Goal: Task Accomplishment & Management: Complete application form

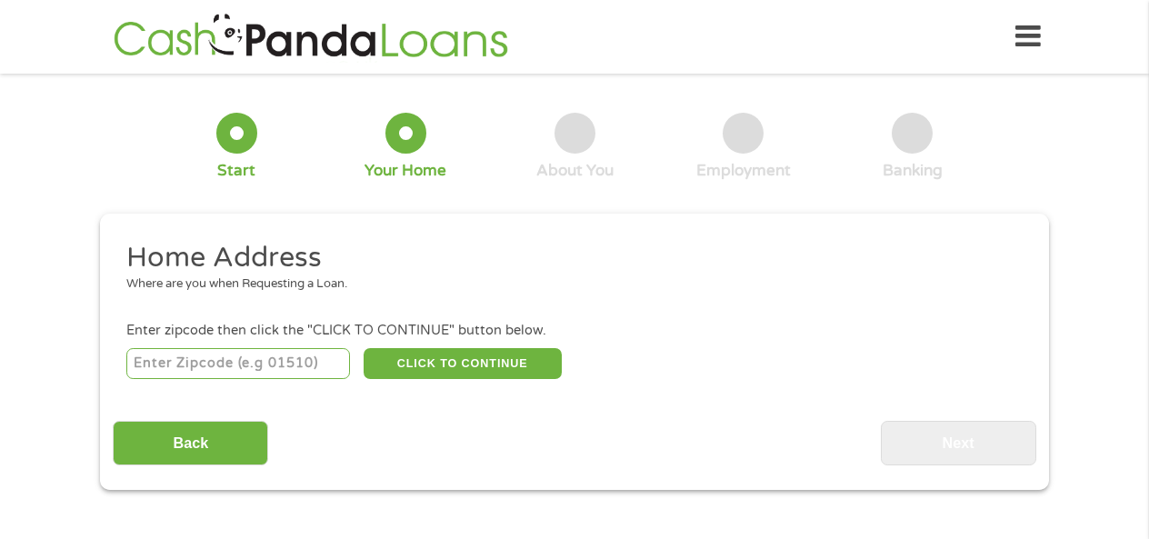
click at [327, 361] on input "number" at bounding box center [238, 363] width 224 height 31
type input "07632"
click at [505, 361] on button "CLICK TO CONTINUE" at bounding box center [462, 363] width 198 height 31
type input "07632"
type input "[GEOGRAPHIC_DATA]"
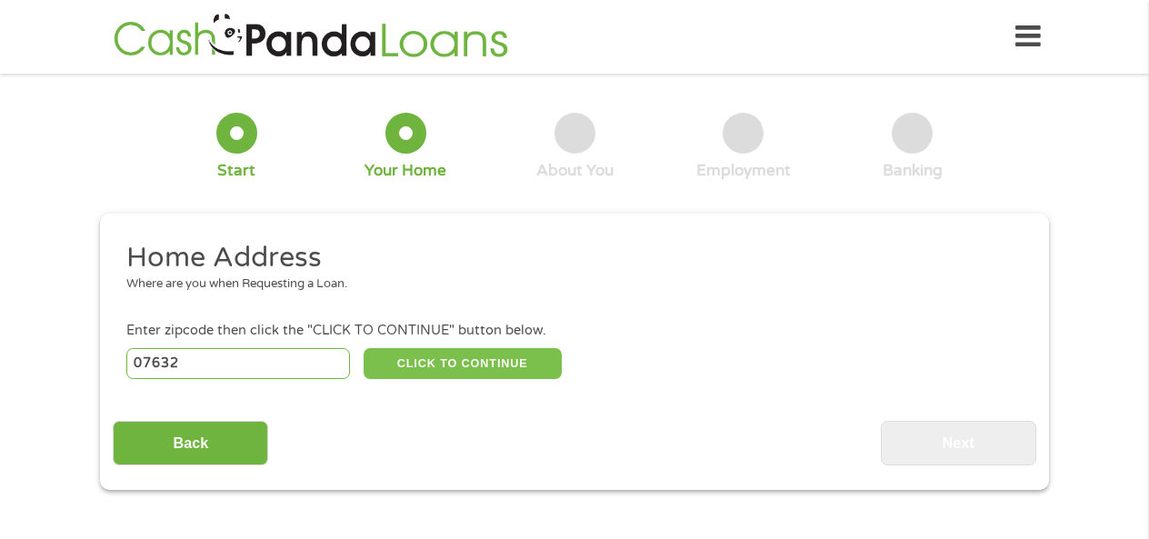
select select "[US_STATE]"
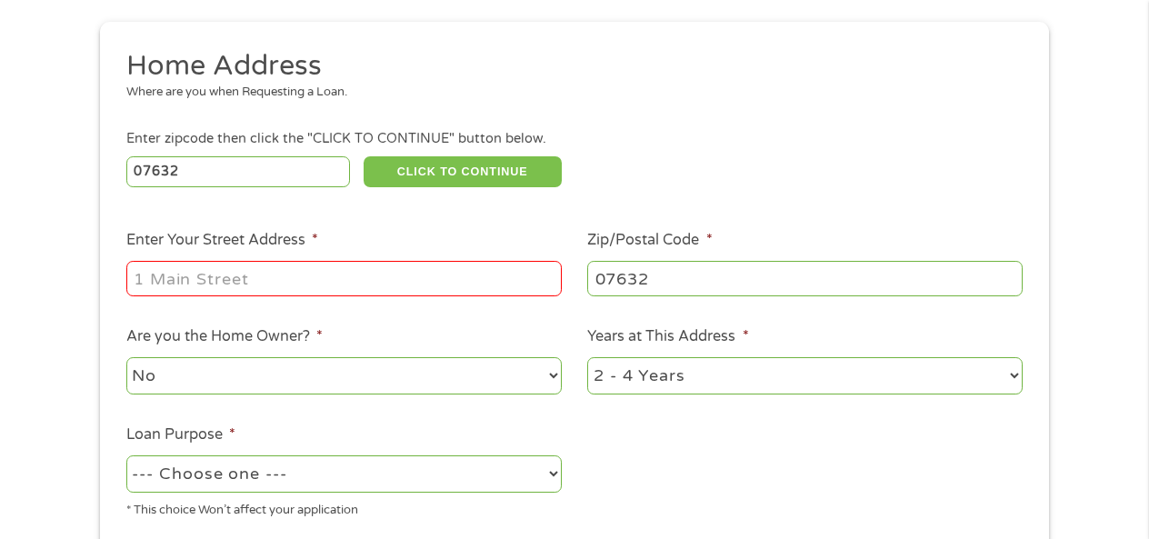
scroll to position [198, 0]
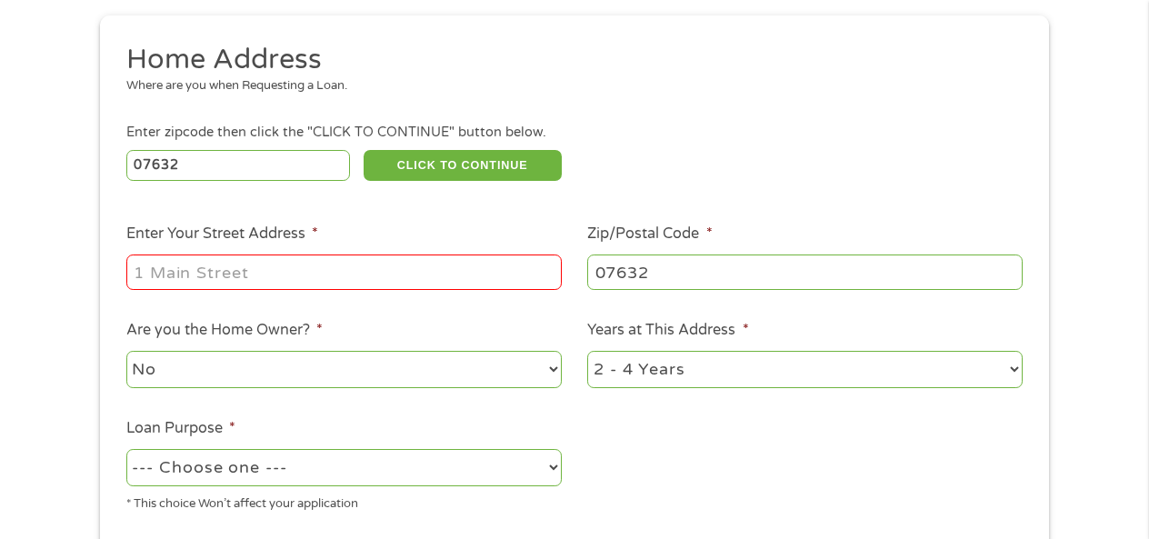
click at [482, 272] on input "Enter Your Street Address *" at bounding box center [343, 271] width 435 height 35
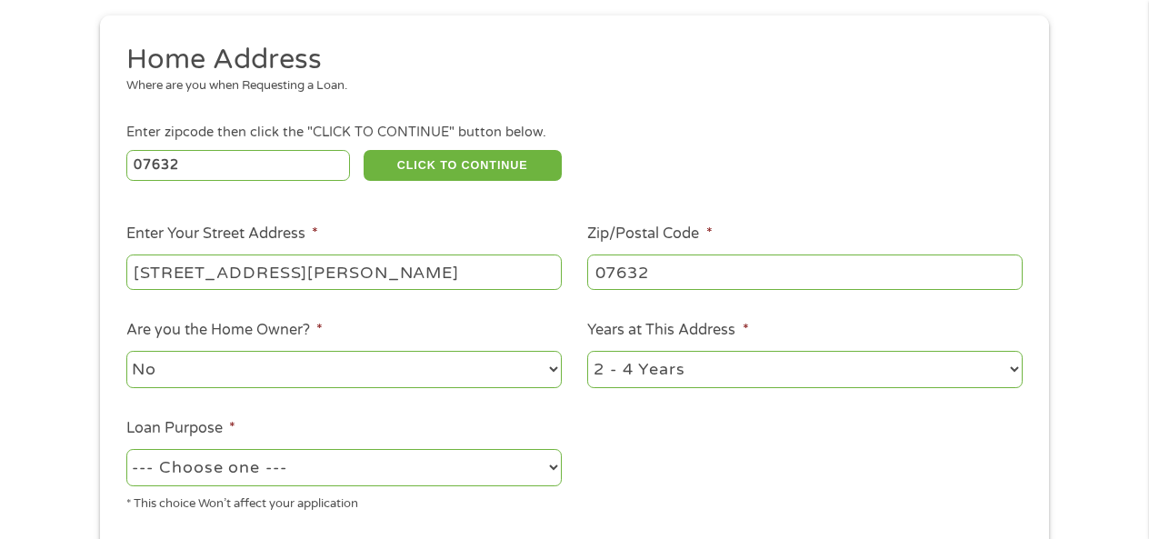
type input "[STREET_ADDRESS][PERSON_NAME]"
click at [619, 369] on select "1 Year or less 1 - 2 Years 2 - 4 Years Over 4 Years" at bounding box center [804, 369] width 435 height 37
select select "60months"
click at [587, 352] on select "1 Year or less 1 - 2 Years 2 - 4 Years Over 4 Years" at bounding box center [804, 369] width 435 height 37
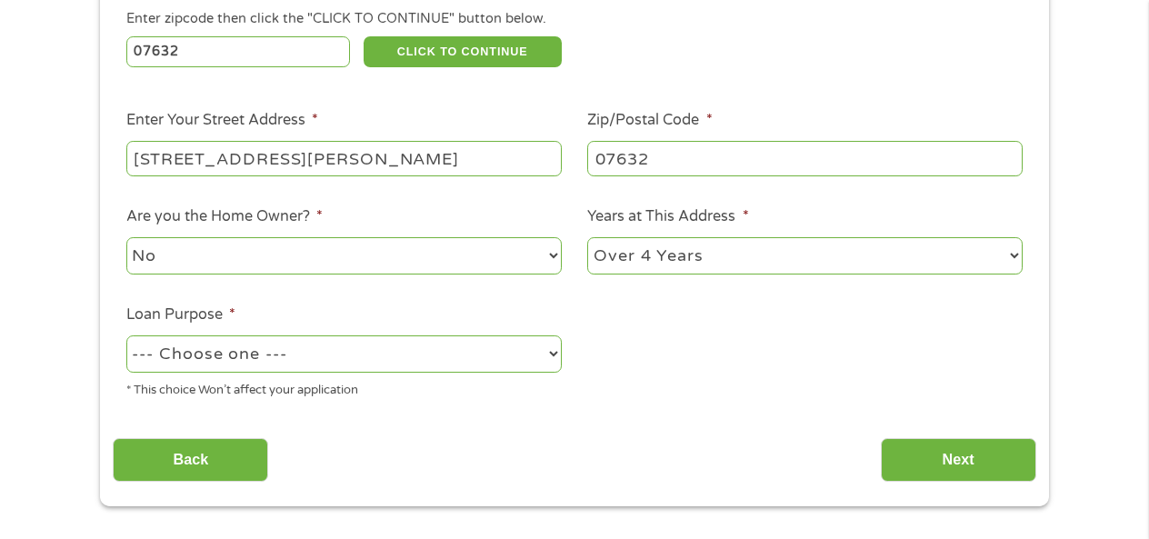
scroll to position [328, 0]
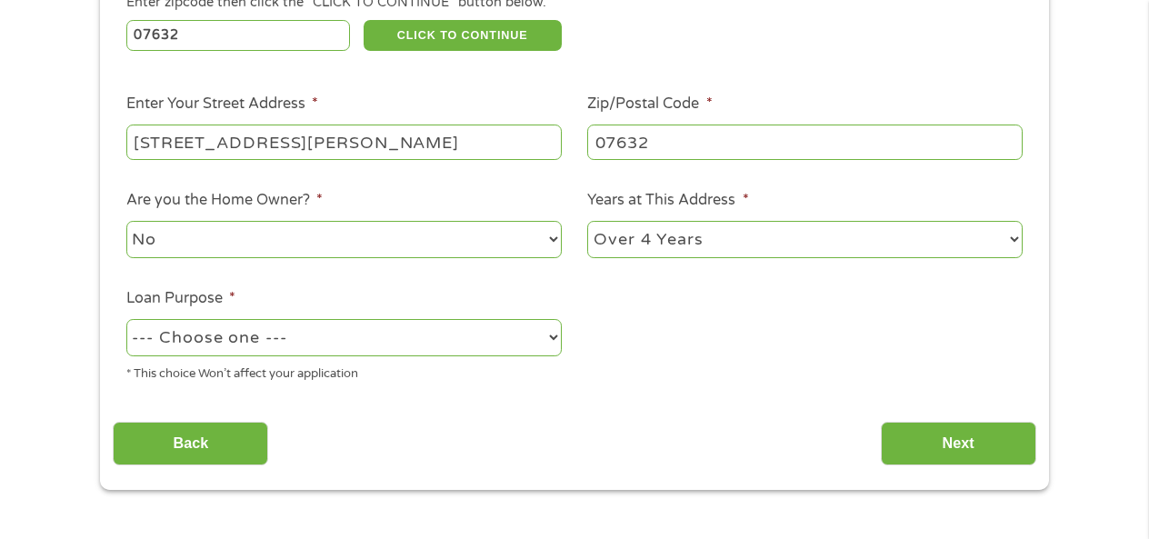
click at [475, 350] on select "--- Choose one --- Pay Bills Debt Consolidation Home Improvement Major Purchase…" at bounding box center [343, 337] width 435 height 37
select select "shorttermcash"
click at [126, 320] on select "--- Choose one --- Pay Bills Debt Consolidation Home Improvement Major Purchase…" at bounding box center [343, 337] width 435 height 37
click at [911, 442] on input "Next" at bounding box center [958, 444] width 155 height 45
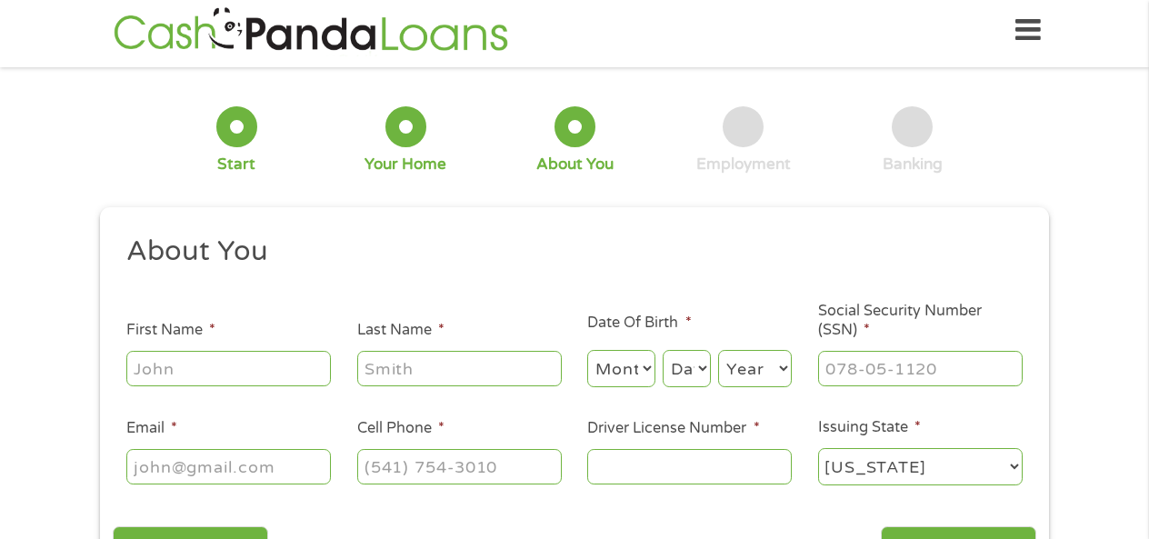
scroll to position [0, 0]
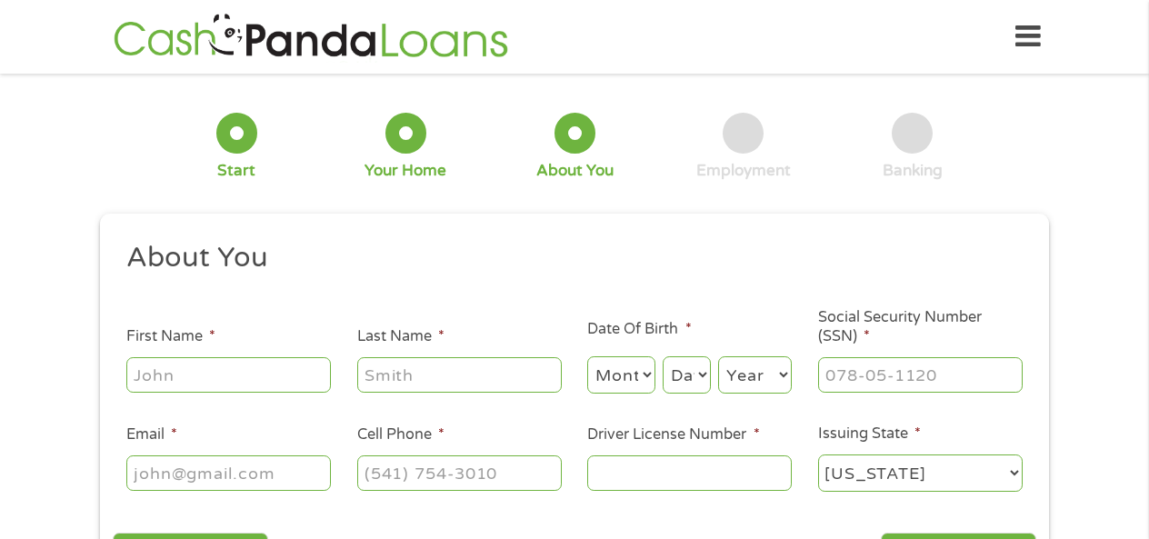
click at [264, 373] on input "First Name *" at bounding box center [228, 374] width 204 height 35
type input "[PERSON_NAME]"
click at [613, 373] on select "Month 1 2 3 4 5 6 7 8 9 10 11 12" at bounding box center [621, 374] width 68 height 37
select select "9"
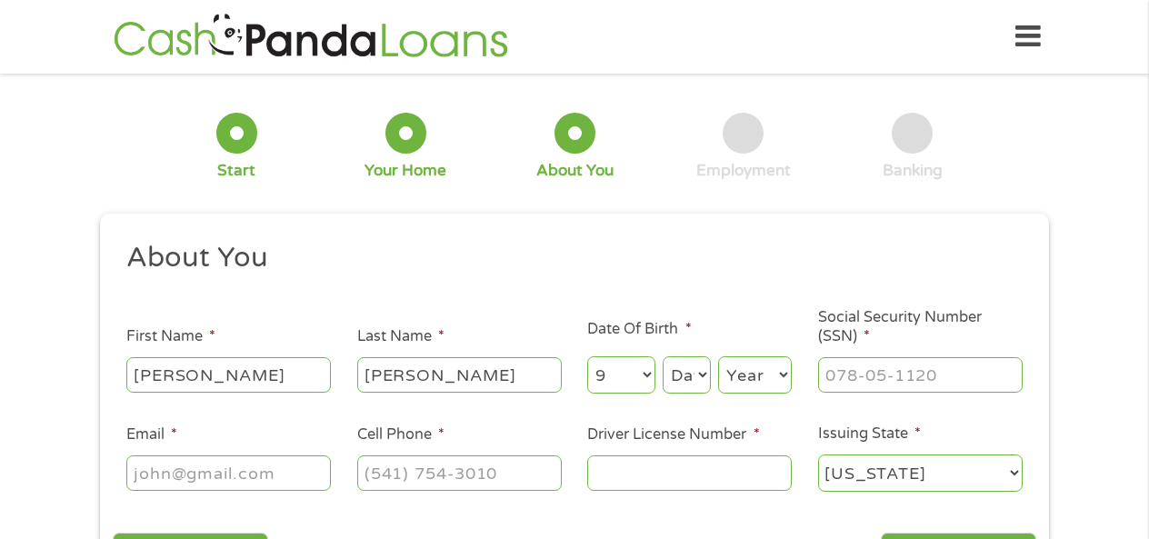
click at [587, 357] on select "Month 1 2 3 4 5 6 7 8 9 10 11 12" at bounding box center [621, 374] width 68 height 37
click at [691, 379] on select "Day 1 2 3 4 5 6 7 8 9 10 11 12 13 14 15 16 17 18 19 20 21 22 23 24 25 26 27 28 …" at bounding box center [686, 374] width 48 height 37
select select "17"
click at [662, 357] on select "Day 1 2 3 4 5 6 7 8 9 10 11 12 13 14 15 16 17 18 19 20 21 22 23 24 25 26 27 28 …" at bounding box center [686, 374] width 48 height 37
click at [741, 364] on select "Year [DATE] 2006 2005 2004 2003 2002 2001 2000 1999 1998 1997 1996 1995 1994 19…" at bounding box center [755, 374] width 74 height 37
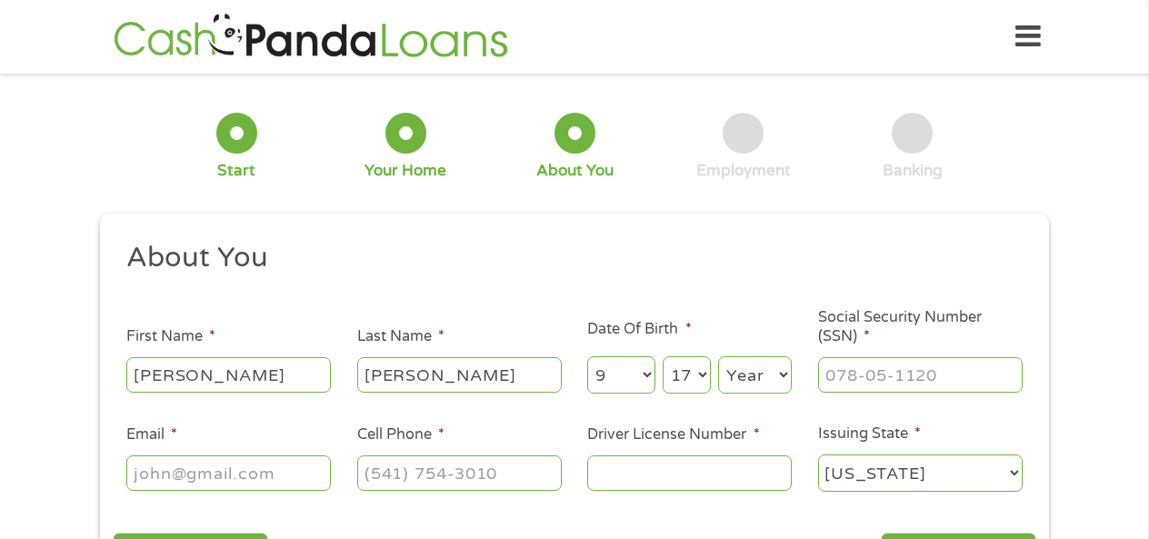
select select "1976"
click at [718, 357] on select "Year [DATE] 2006 2005 2004 2003 2002 2001 2000 1999 1998 1997 1996 1995 1994 19…" at bounding box center [755, 374] width 74 height 37
click at [842, 372] on input "___-__-____" at bounding box center [920, 374] width 204 height 35
click at [876, 379] on input "_10-46-4627" at bounding box center [920, 374] width 204 height 35
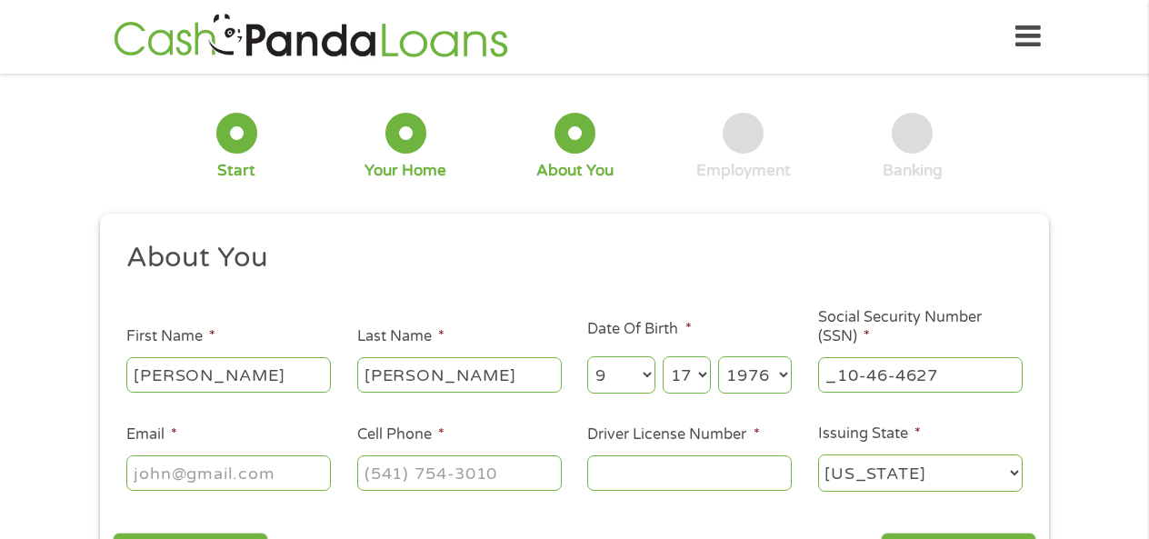
click at [859, 375] on input "_10-46-4627" at bounding box center [920, 374] width 204 height 35
click at [923, 377] on input "104-46-4627" at bounding box center [920, 374] width 204 height 35
click at [937, 379] on input "104-46-4627" at bounding box center [920, 374] width 204 height 35
type input "104-64-6278"
click at [300, 470] on input "Email *" at bounding box center [228, 472] width 204 height 35
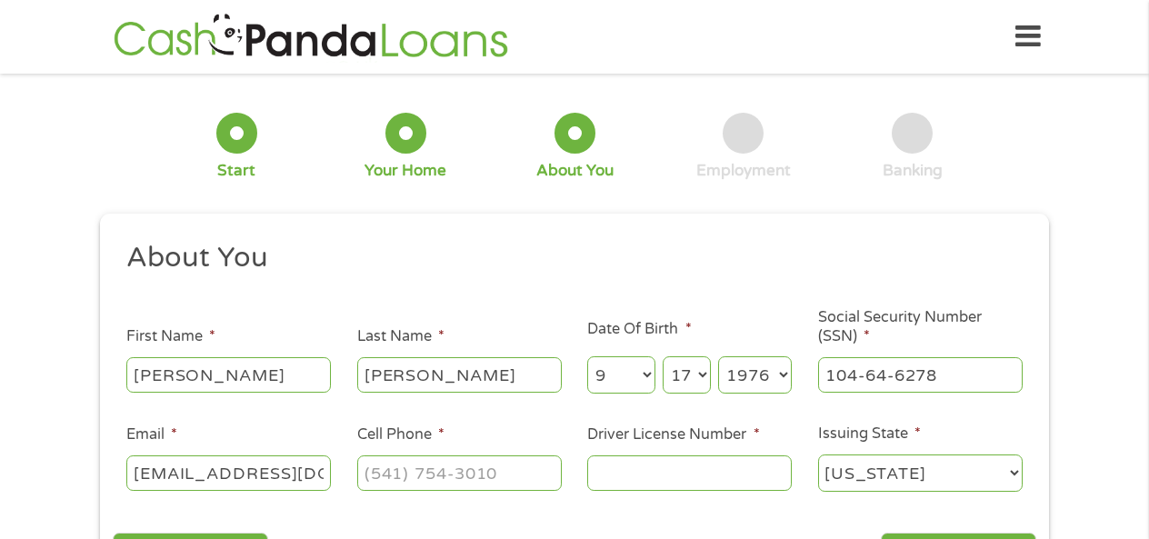
type input "[EMAIL_ADDRESS][DOMAIN_NAME]"
click at [415, 459] on input "(___) ___-____" at bounding box center [459, 472] width 204 height 35
type input "[PHONE_NUMBER]"
click at [856, 478] on select "[US_STATE] [US_STATE] [US_STATE] [US_STATE] [US_STATE] [US_STATE] [US_STATE] [U…" at bounding box center [920, 472] width 204 height 37
select select "[US_STATE]"
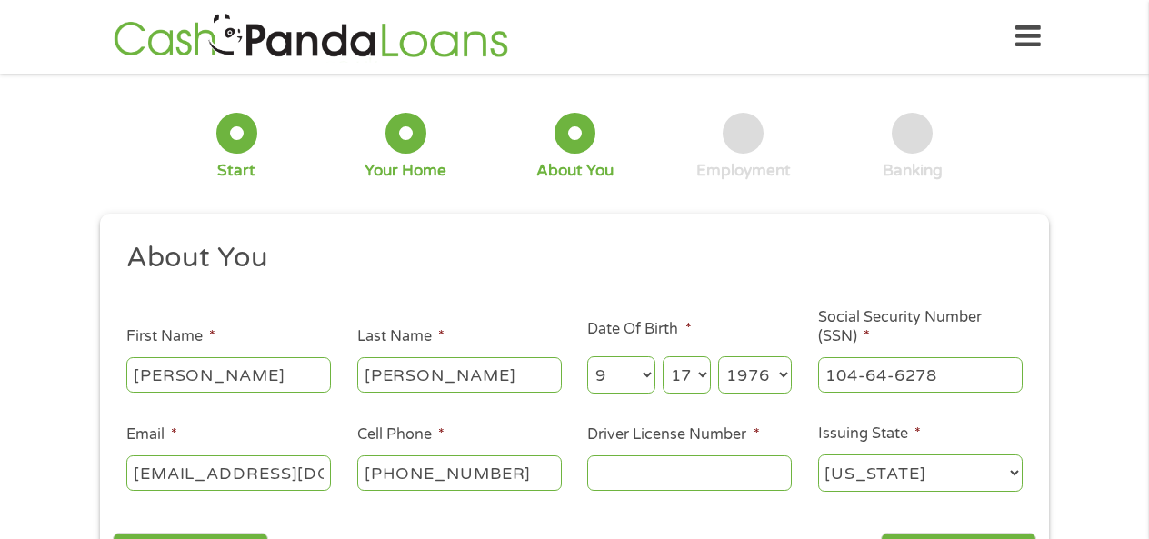
click at [818, 455] on select "[US_STATE] [US_STATE] [US_STATE] [US_STATE] [US_STATE] [US_STATE] [US_STATE] [U…" at bounding box center [920, 472] width 204 height 37
click at [708, 477] on input "Driver License Number *" at bounding box center [689, 472] width 204 height 35
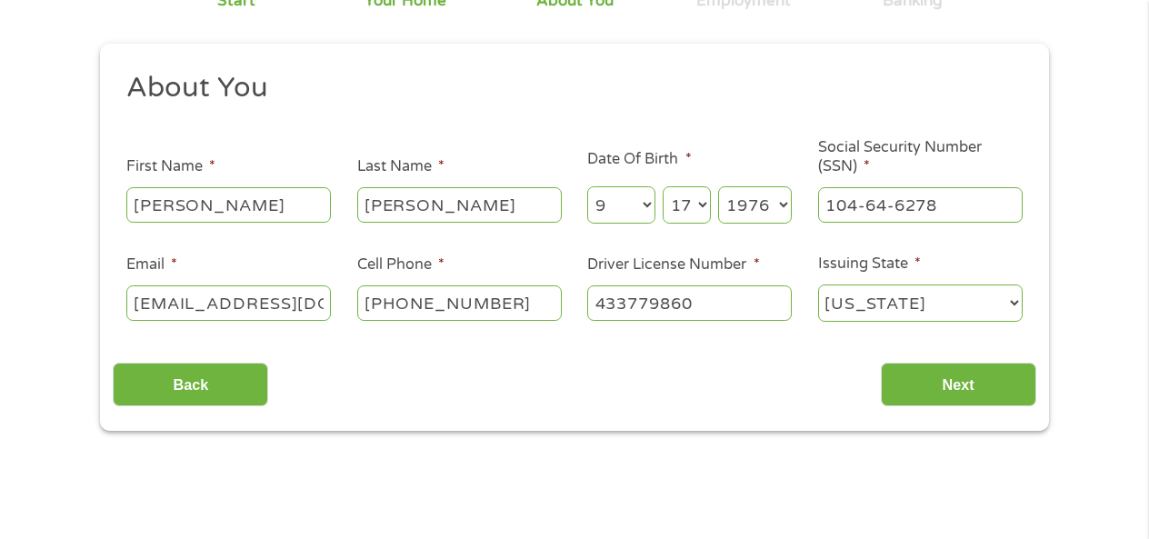
scroll to position [240, 0]
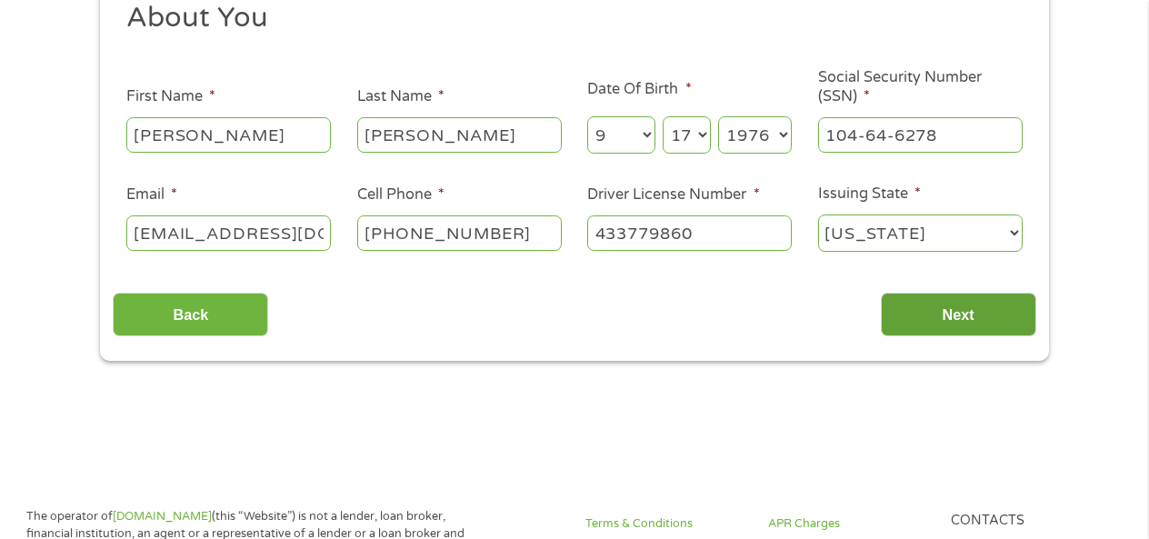
type input "433779860"
click at [1002, 308] on input "Next" at bounding box center [958, 315] width 155 height 45
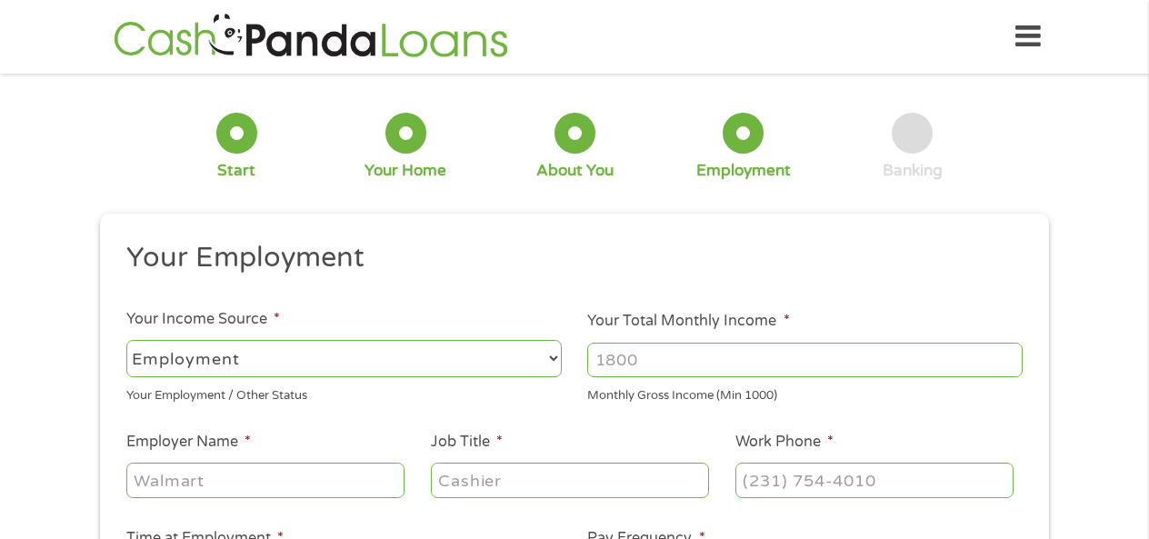
scroll to position [0, 0]
click at [622, 354] on input "Your Total Monthly Income *" at bounding box center [804, 360] width 435 height 35
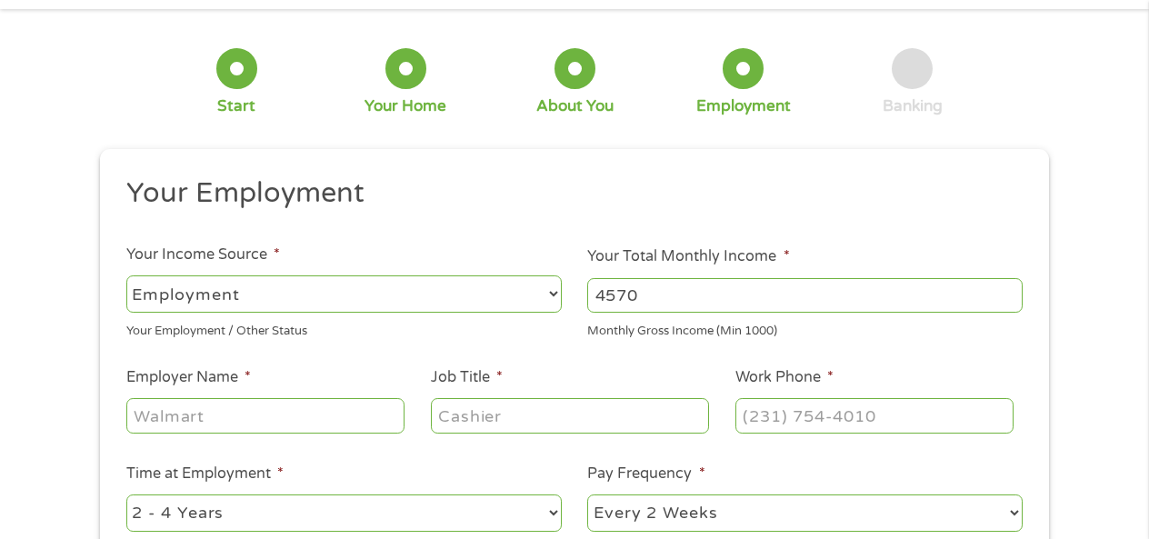
scroll to position [76, 0]
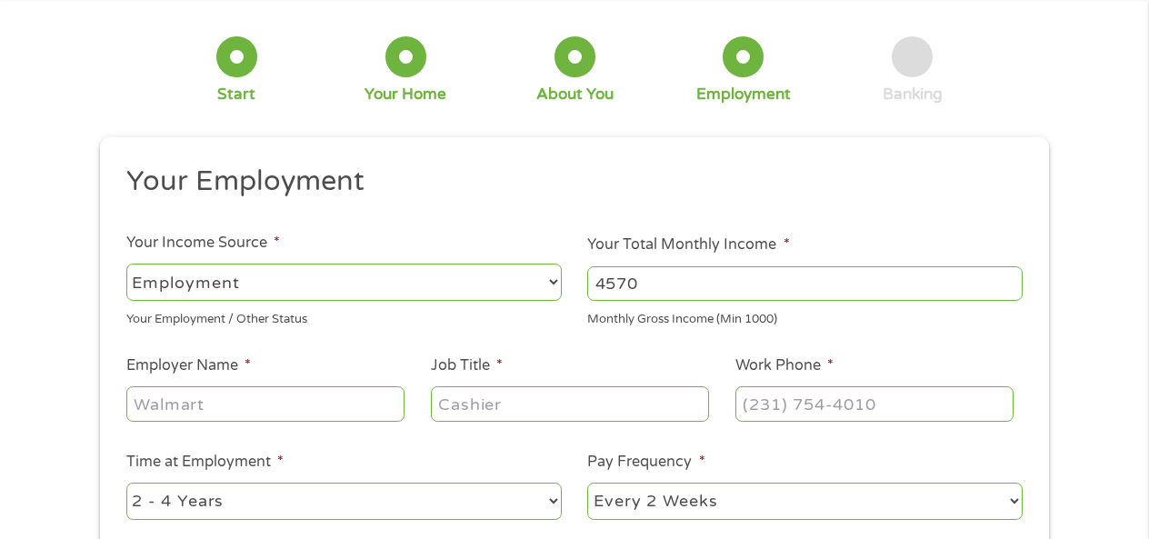
type input "4570"
click at [323, 401] on input "Employer Name *" at bounding box center [265, 403] width 278 height 35
type input "Compass"
click at [489, 405] on input "Job Title *" at bounding box center [570, 403] width 278 height 35
type input "Sales Admin"
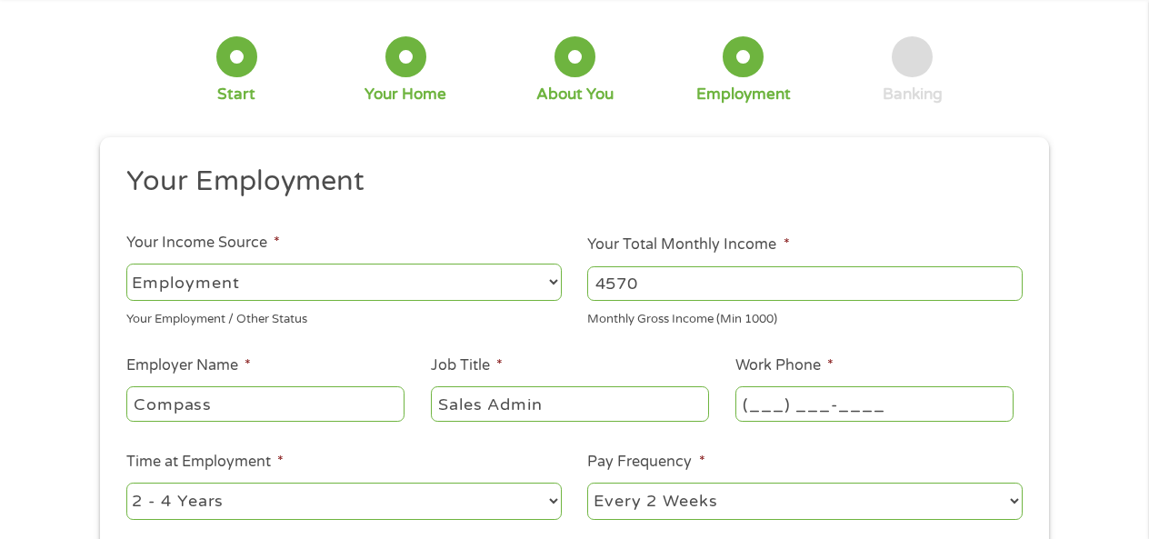
click at [758, 401] on input "(___) ___-____" at bounding box center [874, 403] width 278 height 35
click at [789, 405] on input "(_91) 731-0429" at bounding box center [874, 403] width 278 height 35
click at [789, 403] on input "(_91) 731-0429" at bounding box center [874, 403] width 278 height 35
click at [884, 408] on input "(_91) 731-0429" at bounding box center [874, 403] width 278 height 35
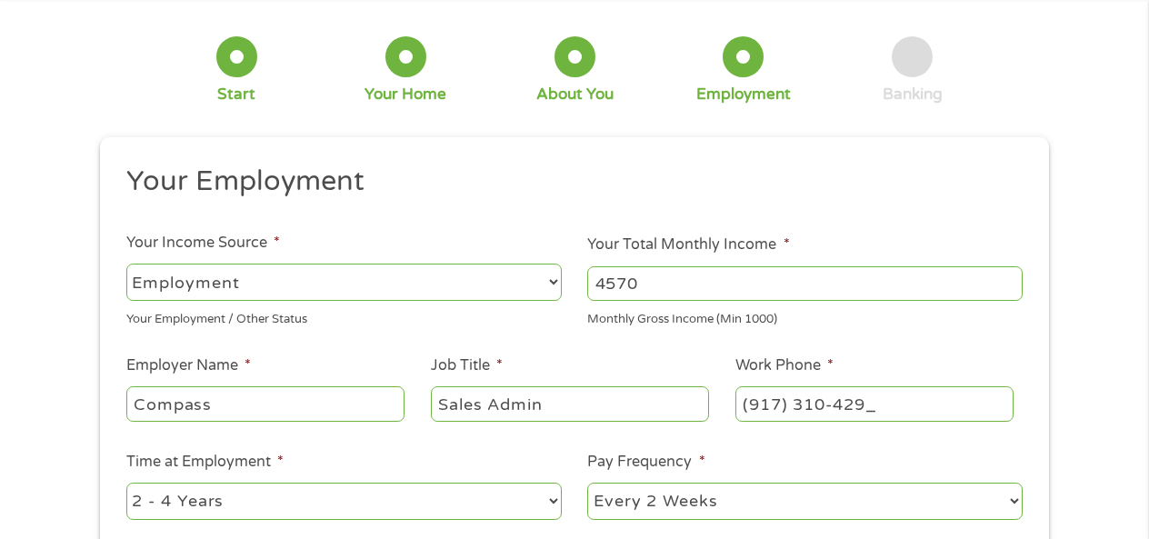
type input "[PHONE_NUMBER]"
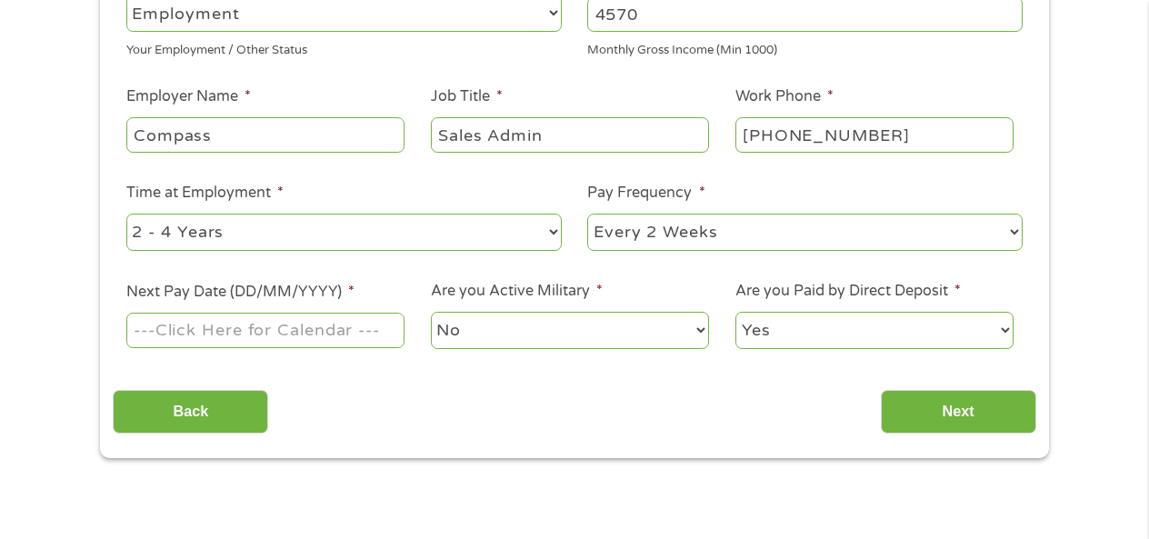
scroll to position [351, 0]
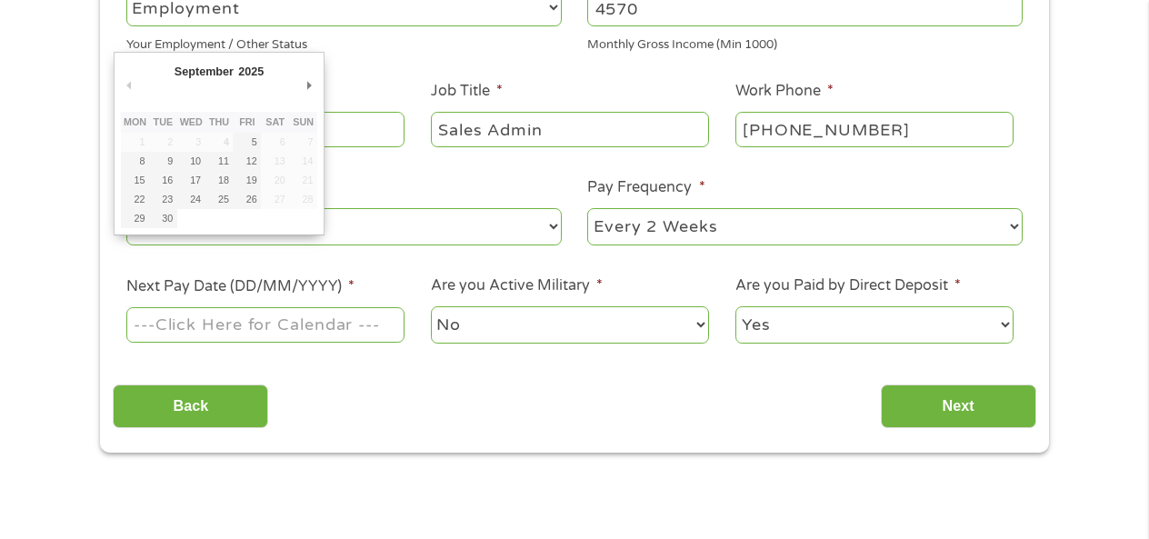
click at [351, 317] on input "Next Pay Date (DD/MM/YYYY) *" at bounding box center [265, 324] width 278 height 35
type input "[DATE]"
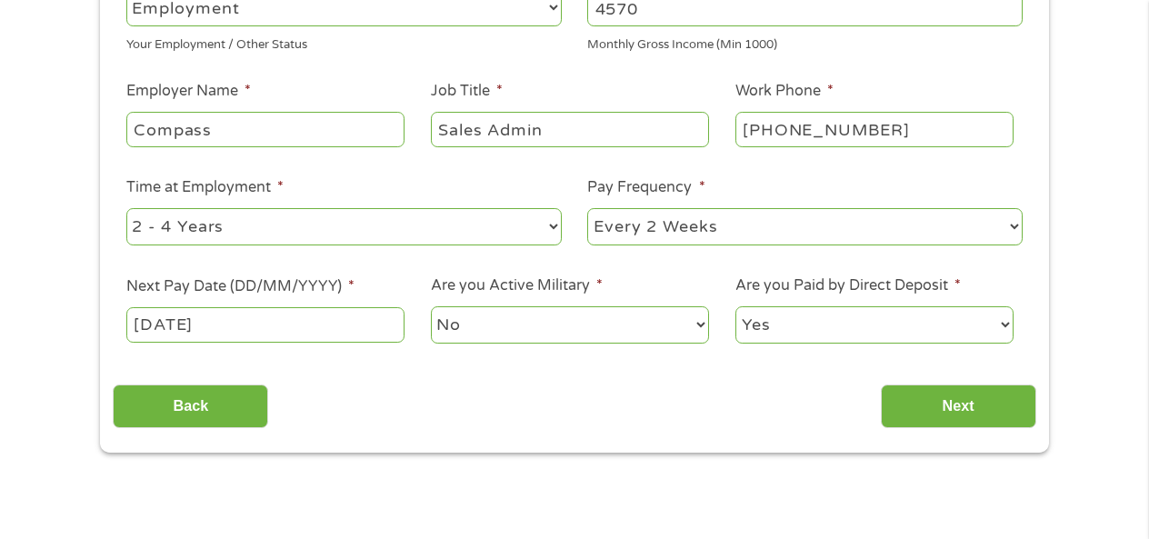
click at [777, 332] on select "Yes No" at bounding box center [874, 324] width 278 height 37
click at [735, 306] on select "Yes No" at bounding box center [874, 324] width 278 height 37
click at [920, 406] on input "Next" at bounding box center [958, 406] width 155 height 45
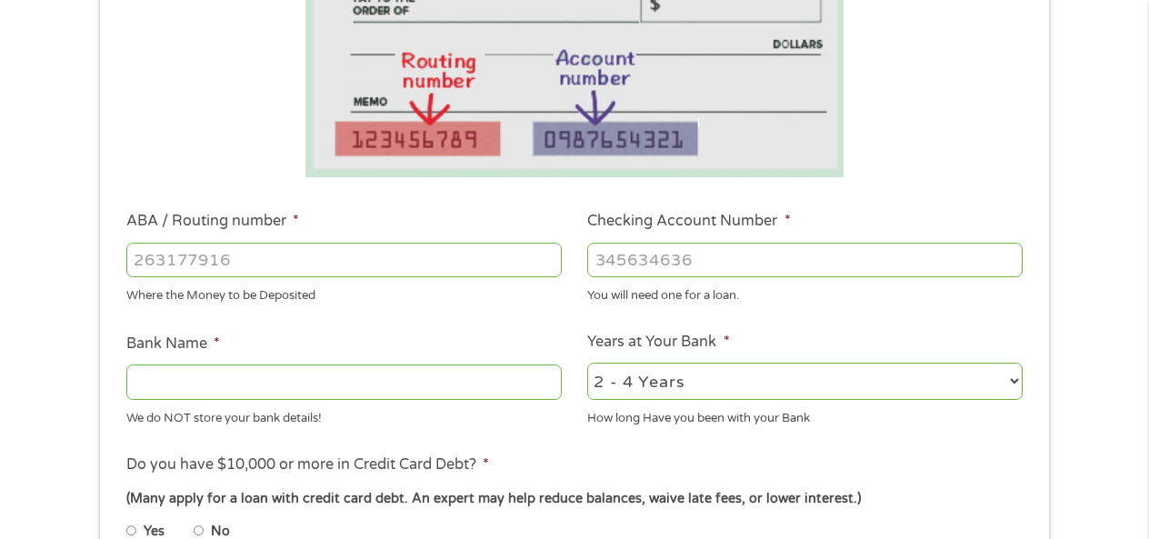
scroll to position [451, 0]
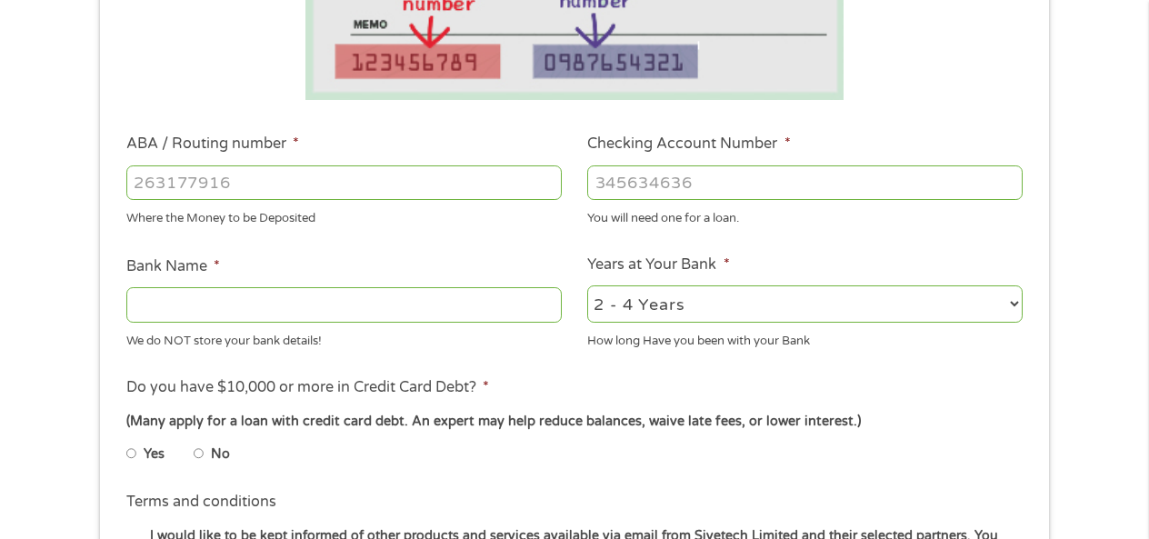
click at [441, 189] on input "ABA / Routing number *" at bounding box center [343, 182] width 435 height 35
type input "021000021"
type input "JPMORGAN CHASE BANK"
type input "021000021"
click at [692, 188] on input "Checking Account Number *" at bounding box center [804, 182] width 435 height 35
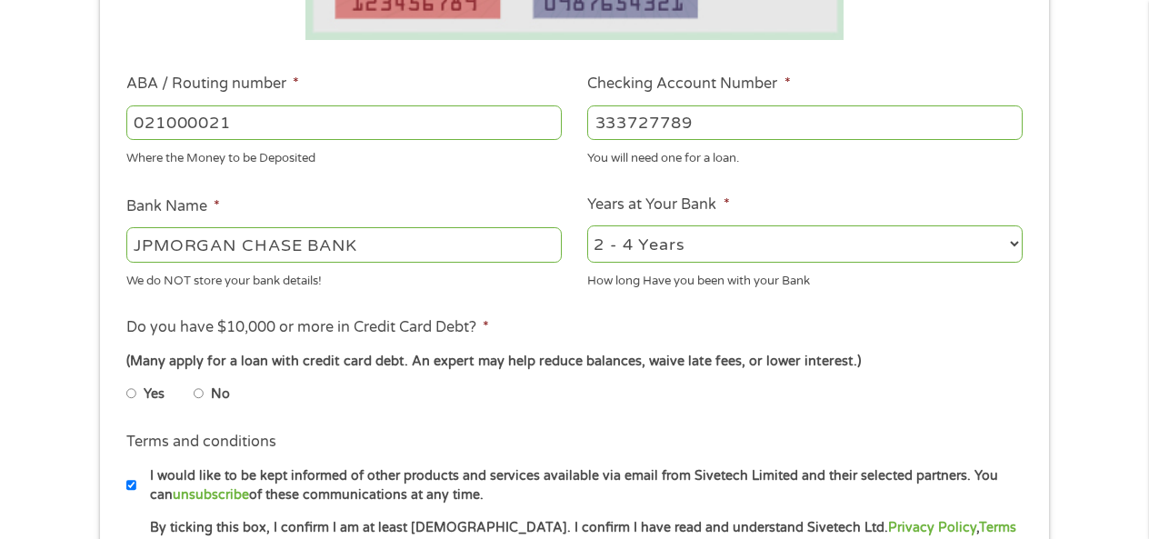
scroll to position [517, 0]
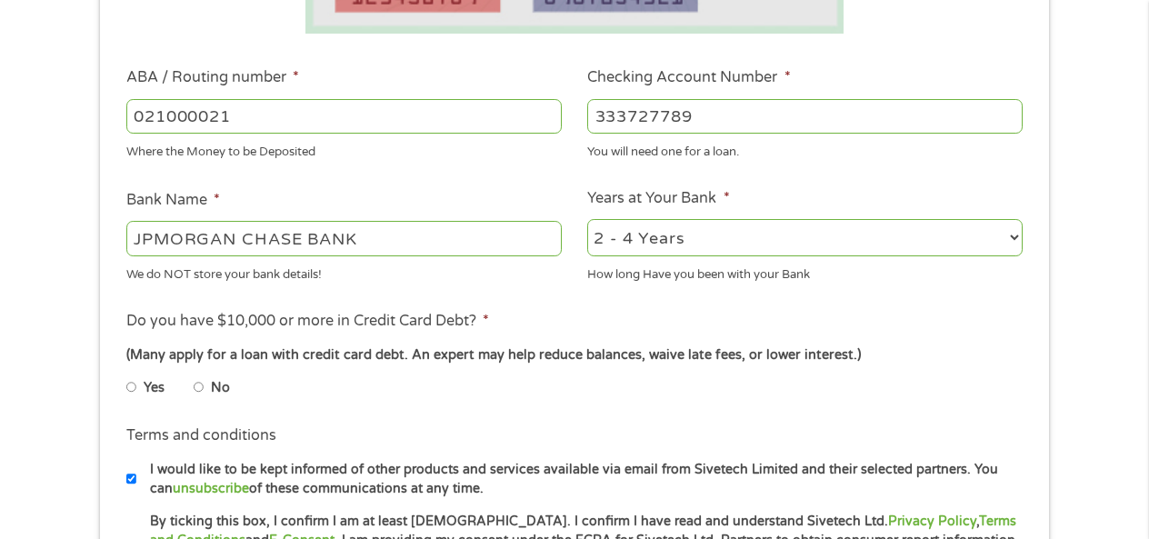
type input "333727789"
click at [671, 245] on select "2 - 4 Years 6 - 12 Months 1 - 2 Years Over 4 Years" at bounding box center [804, 237] width 435 height 37
click at [587, 219] on select "2 - 4 Years 6 - 12 Months 1 - 2 Years Over 4 Years" at bounding box center [804, 237] width 435 height 37
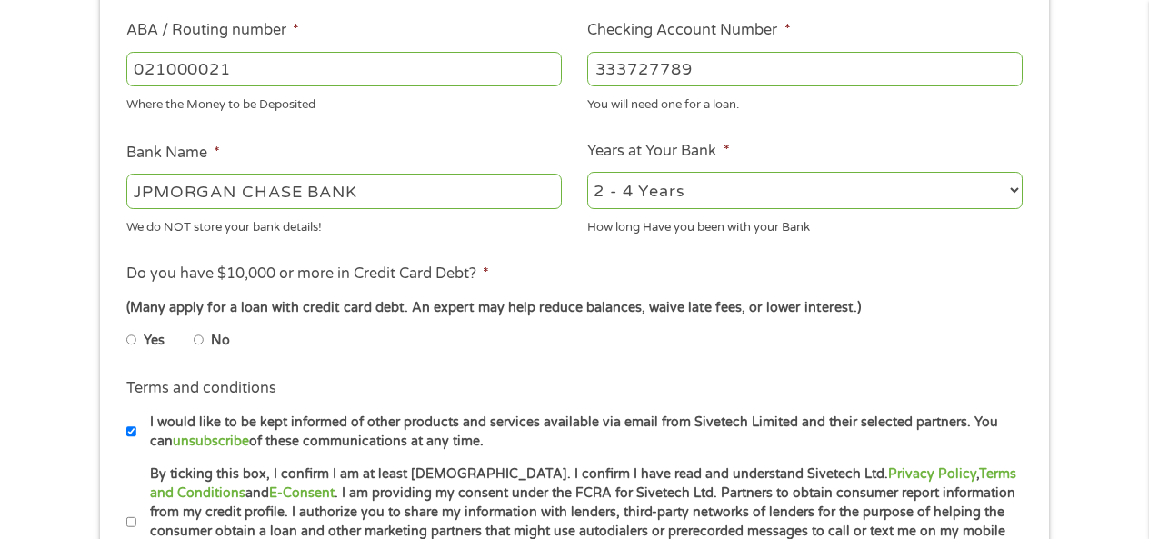
scroll to position [616, 0]
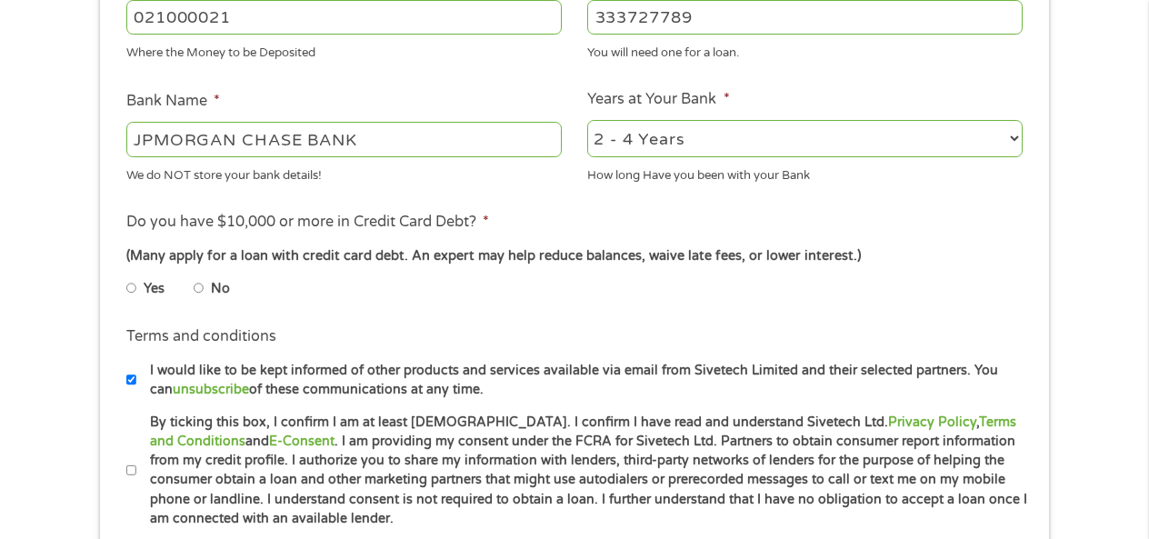
click at [201, 289] on input "No" at bounding box center [199, 288] width 11 height 29
radio input "true"
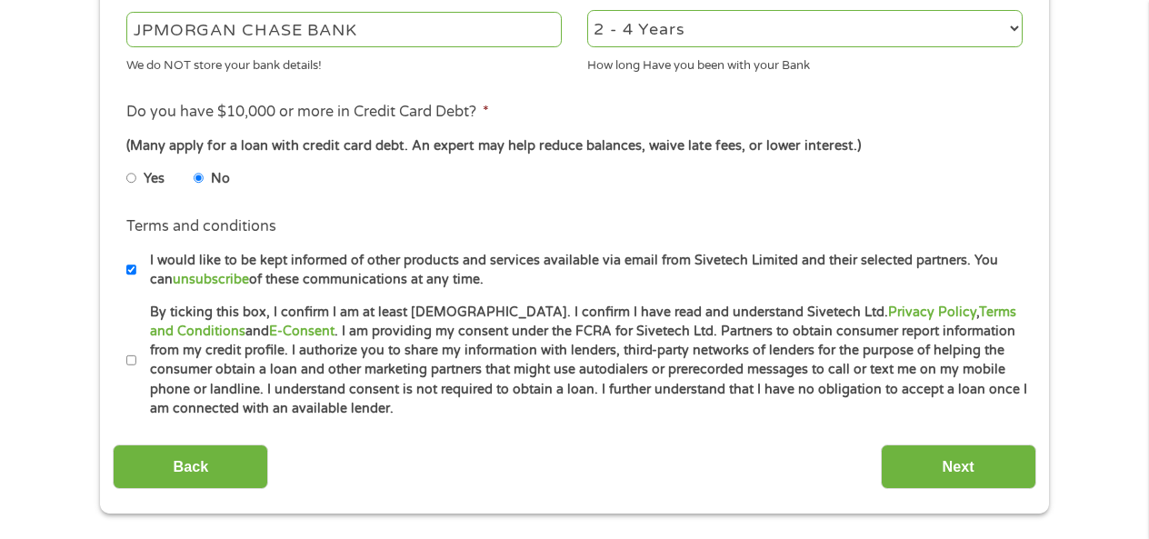
scroll to position [775, 0]
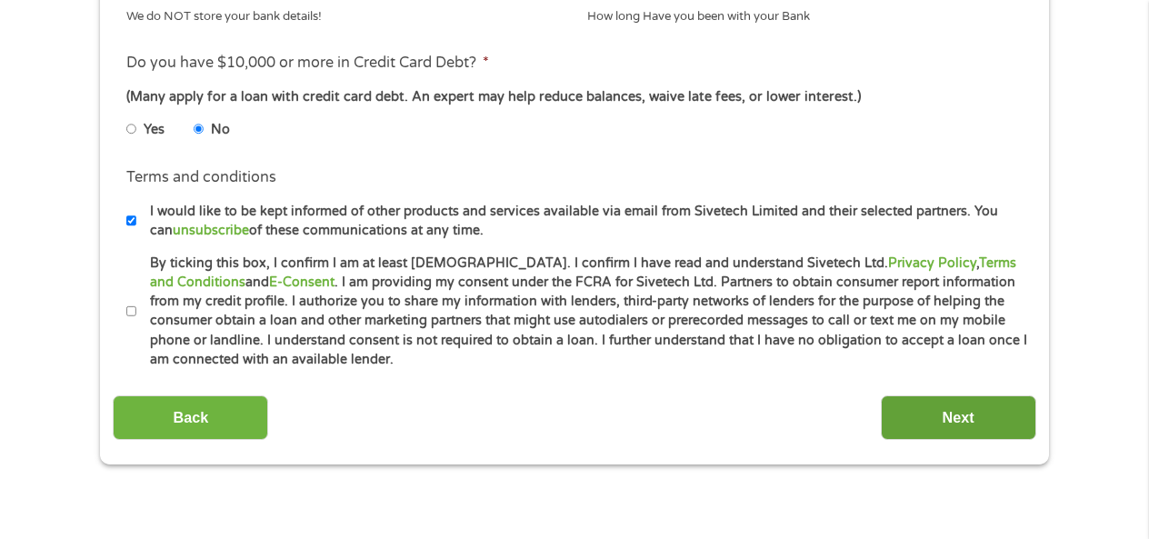
click at [939, 404] on input "Next" at bounding box center [958, 417] width 155 height 45
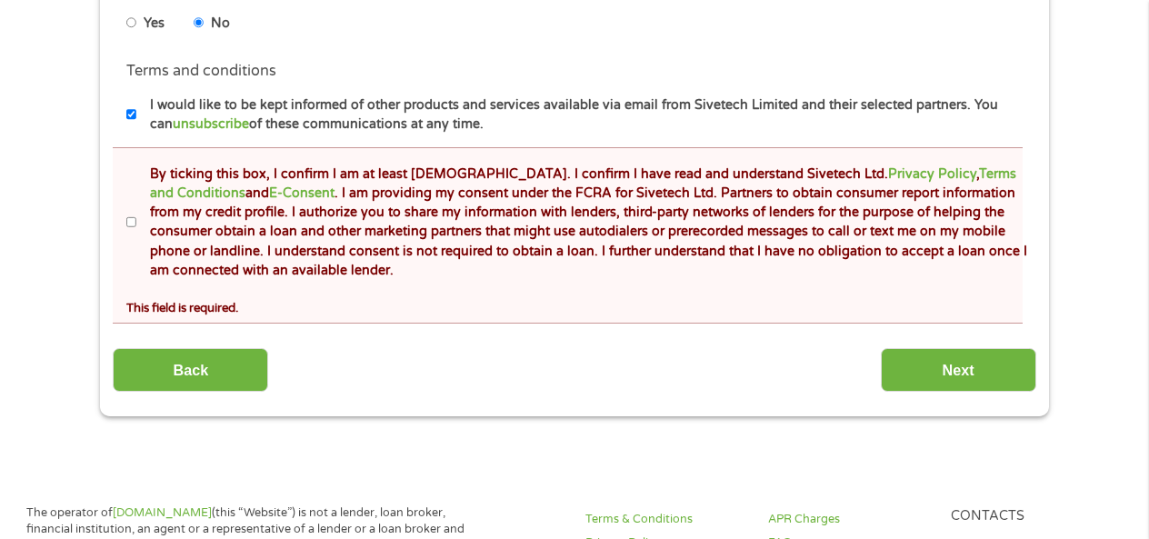
scroll to position [956, 0]
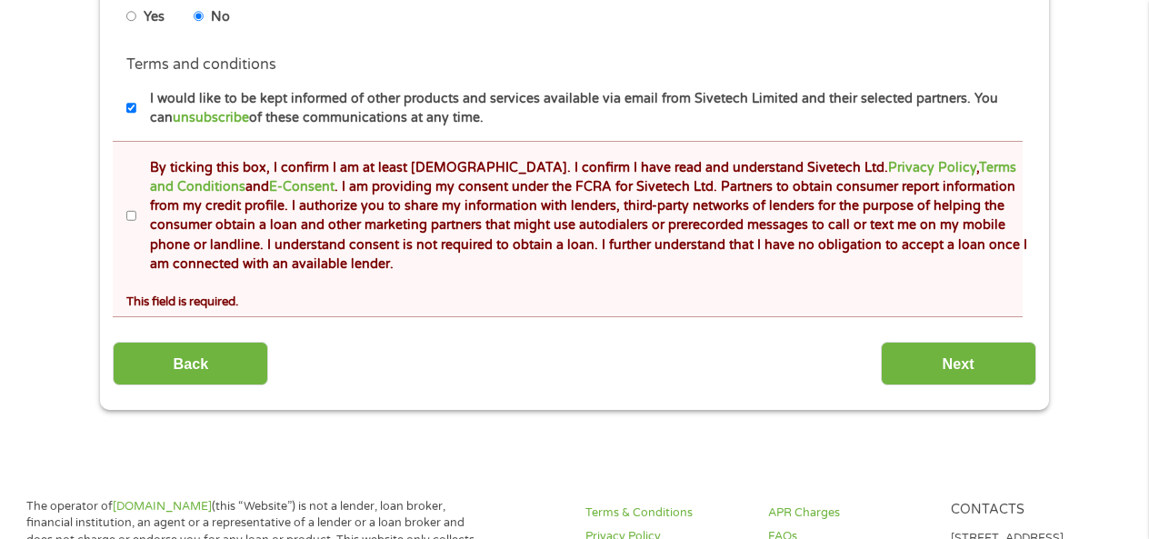
click at [135, 219] on input "By ticking this box, I confirm I am at least [DEMOGRAPHIC_DATA]. I confirm I ha…" at bounding box center [131, 216] width 11 height 29
checkbox input "true"
click at [933, 353] on input "Next" at bounding box center [958, 364] width 155 height 45
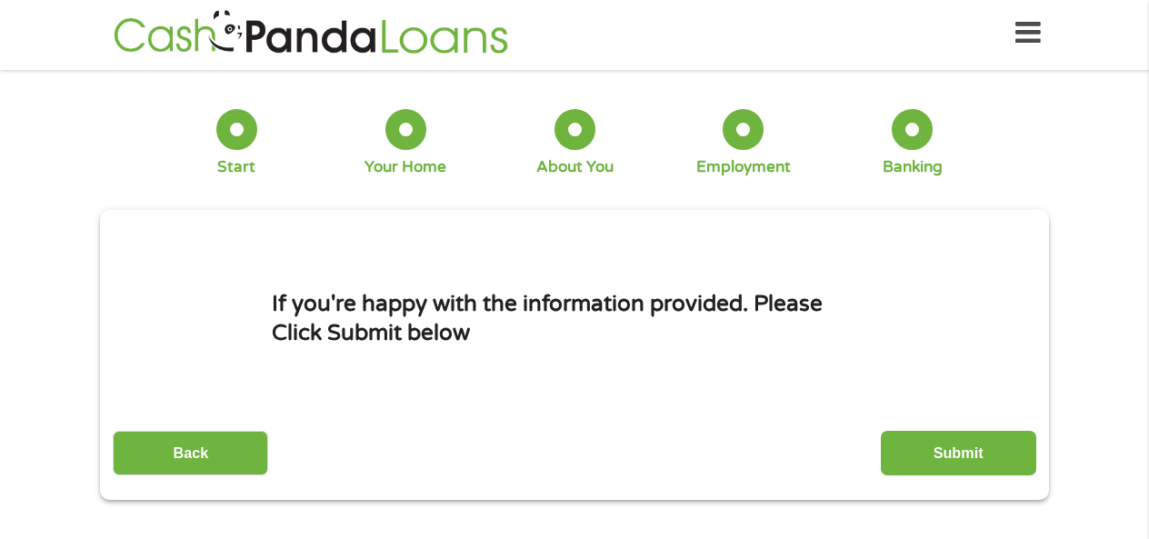
scroll to position [0, 0]
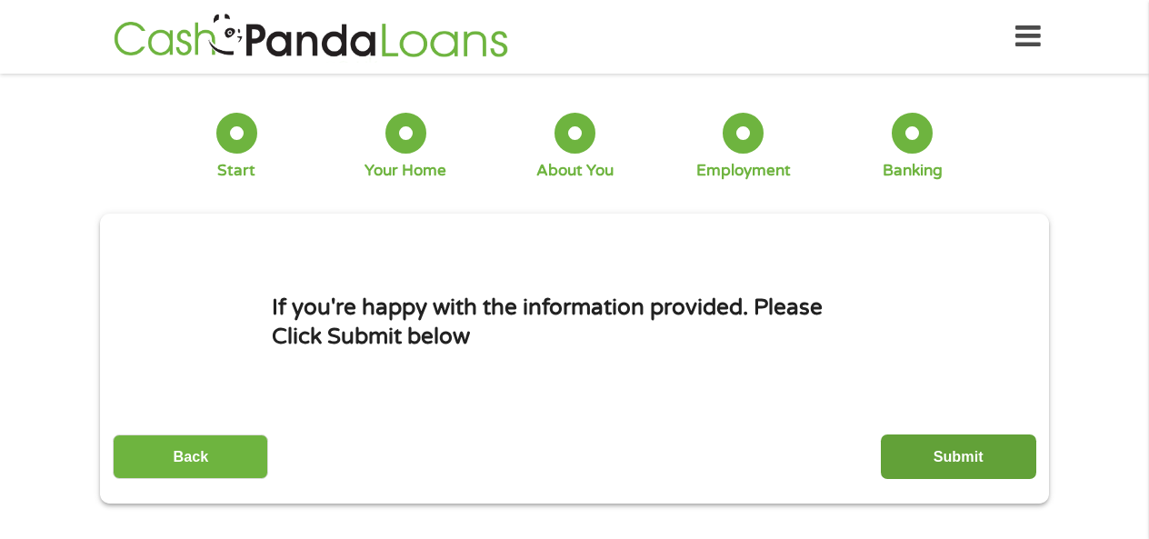
click at [939, 450] on input "Submit" at bounding box center [958, 456] width 155 height 45
